Goal: Navigation & Orientation: Find specific page/section

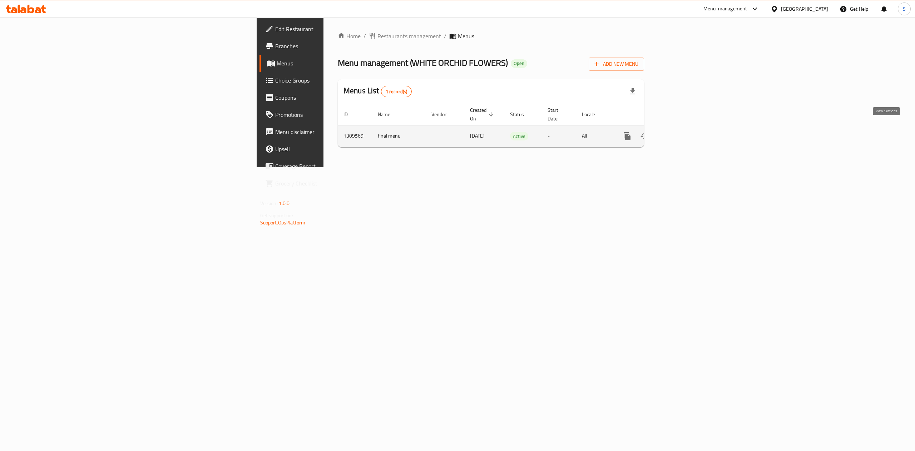
click at [682, 133] on icon "enhanced table" at bounding box center [678, 136] width 6 height 6
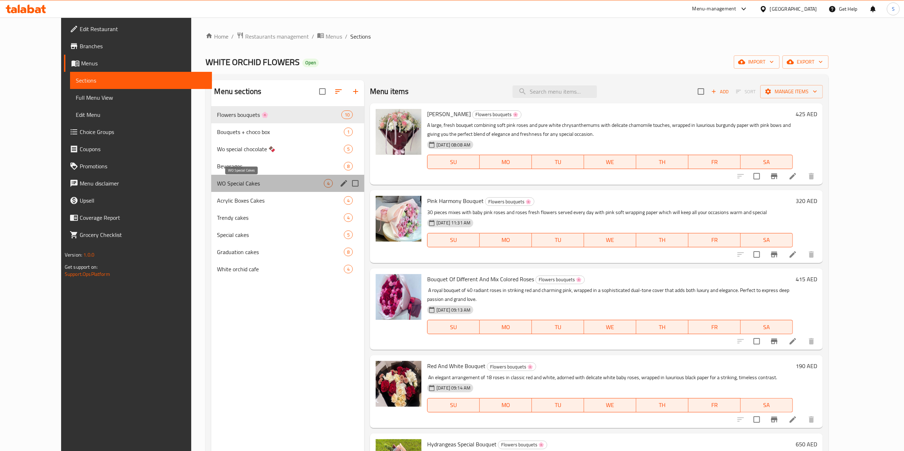
click at [232, 184] on span "WO Special Cakes" at bounding box center [270, 183] width 107 height 9
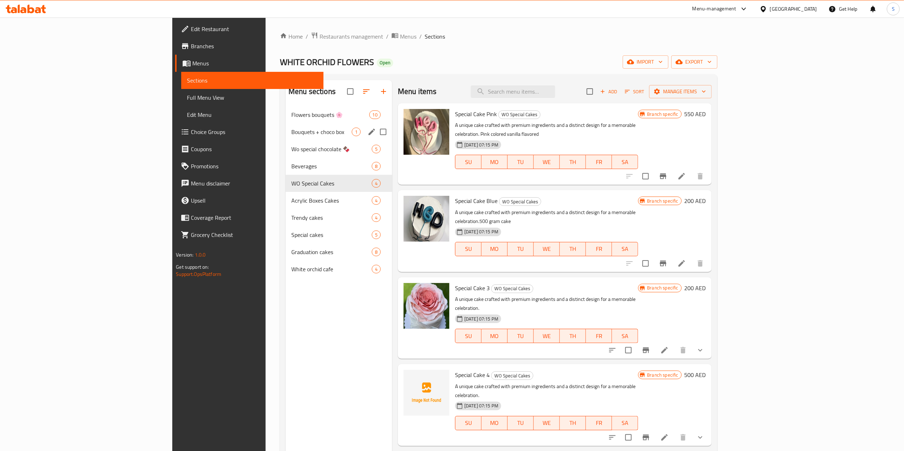
click at [291, 133] on span "Bouquets + choco box" at bounding box center [321, 132] width 60 height 9
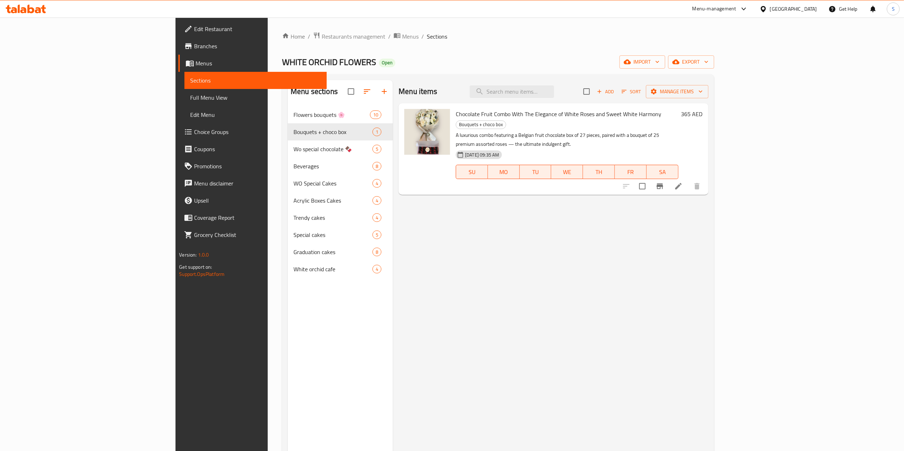
click at [401, 155] on div at bounding box center [426, 149] width 51 height 86
click at [411, 120] on icon "upload picture" at bounding box center [414, 118] width 7 height 6
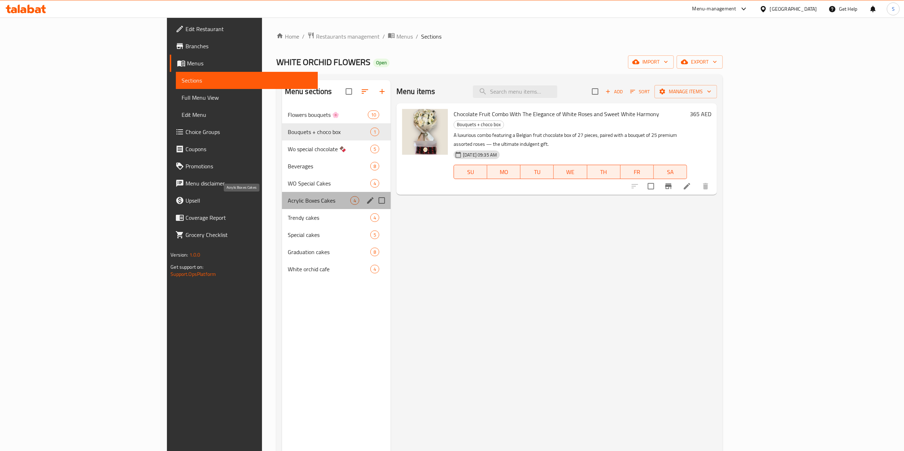
click at [288, 203] on span "Acrylic Boxes Cakes" at bounding box center [319, 200] width 63 height 9
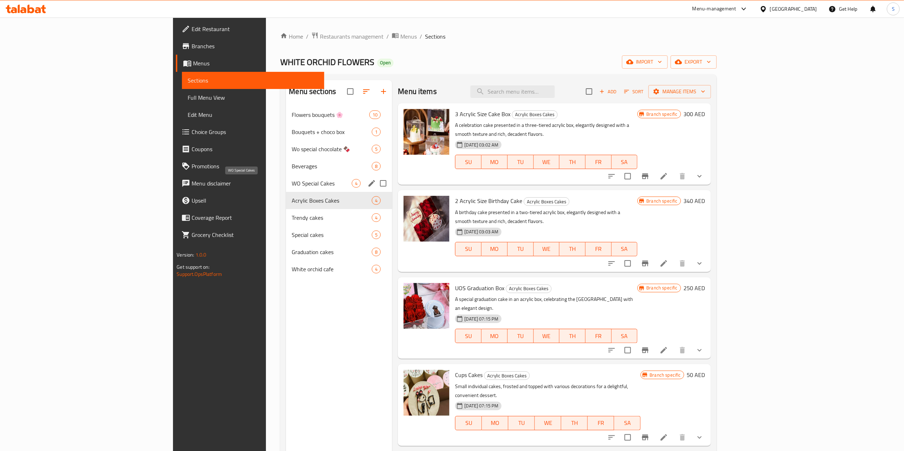
click at [292, 184] on span "WO Special Cakes" at bounding box center [322, 183] width 60 height 9
